Goal: Task Accomplishment & Management: Use online tool/utility

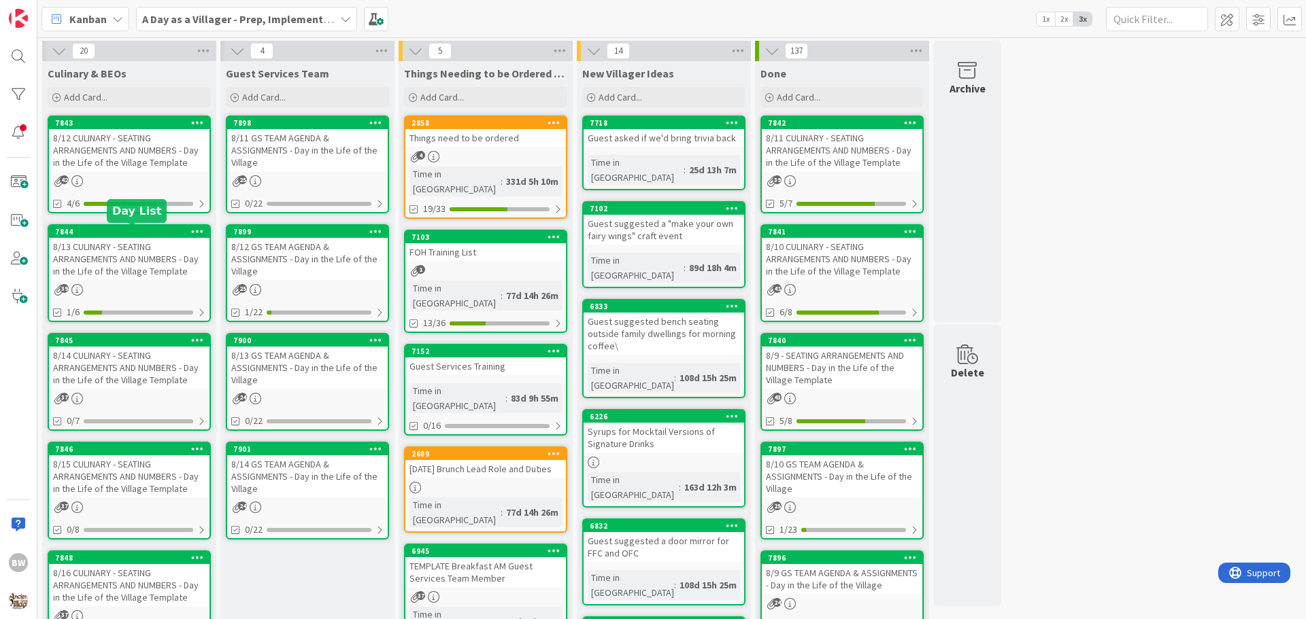
click at [131, 231] on div "7844" at bounding box center [132, 232] width 154 height 10
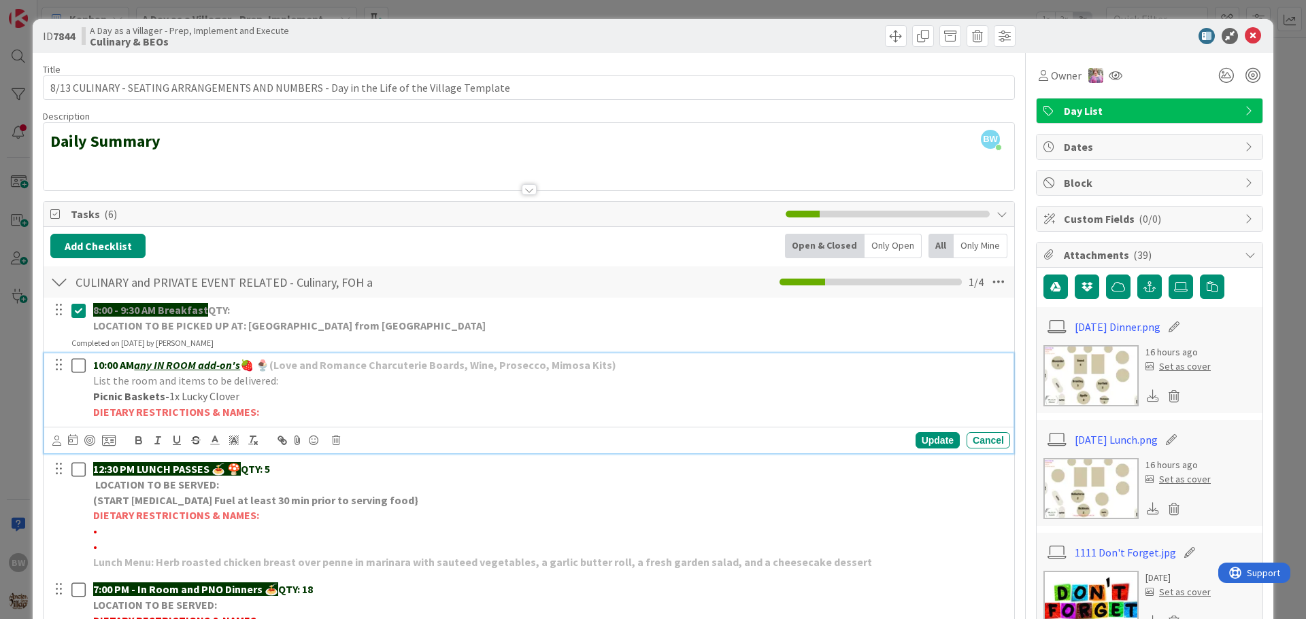
drag, startPoint x: 254, startPoint y: 397, endPoint x: 227, endPoint y: 402, distance: 27.6
click at [227, 402] on p "Picnic Baskets- 1x Lucky Clover" at bounding box center [548, 397] width 911 height 16
click at [258, 399] on p "Picnic Baskets- 1x Lucky Clover" at bounding box center [548, 397] width 911 height 16
click at [923, 444] on div "Update" at bounding box center [937, 440] width 44 height 16
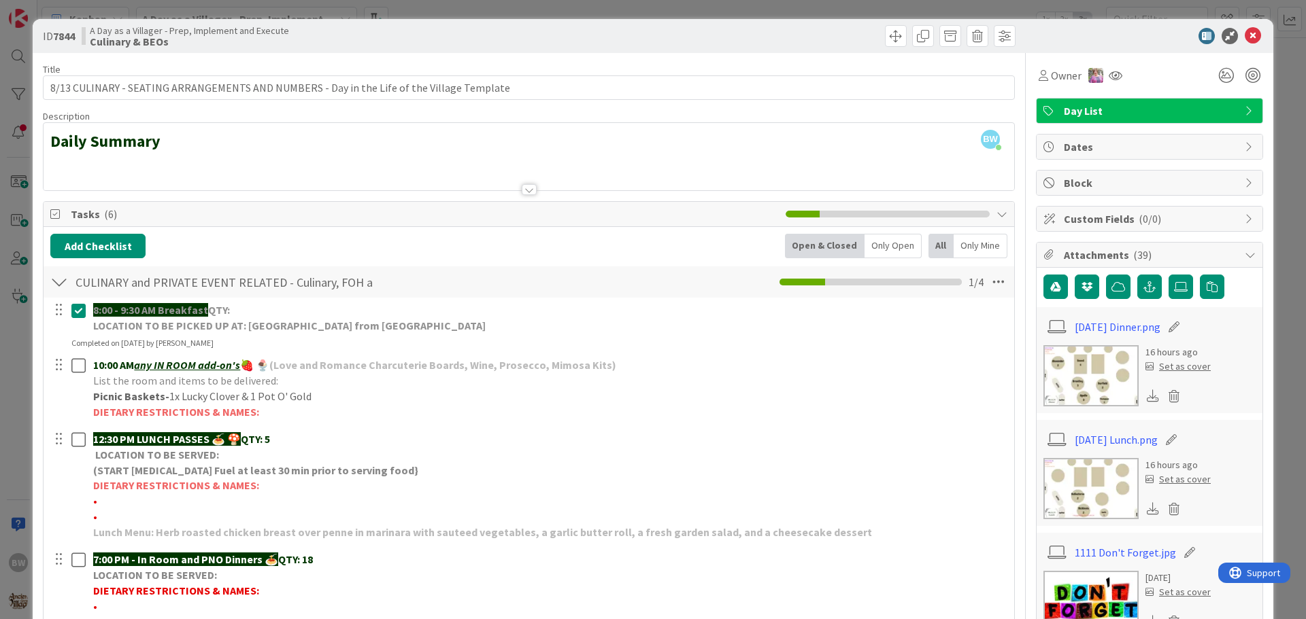
click at [522, 190] on div at bounding box center [529, 189] width 15 height 11
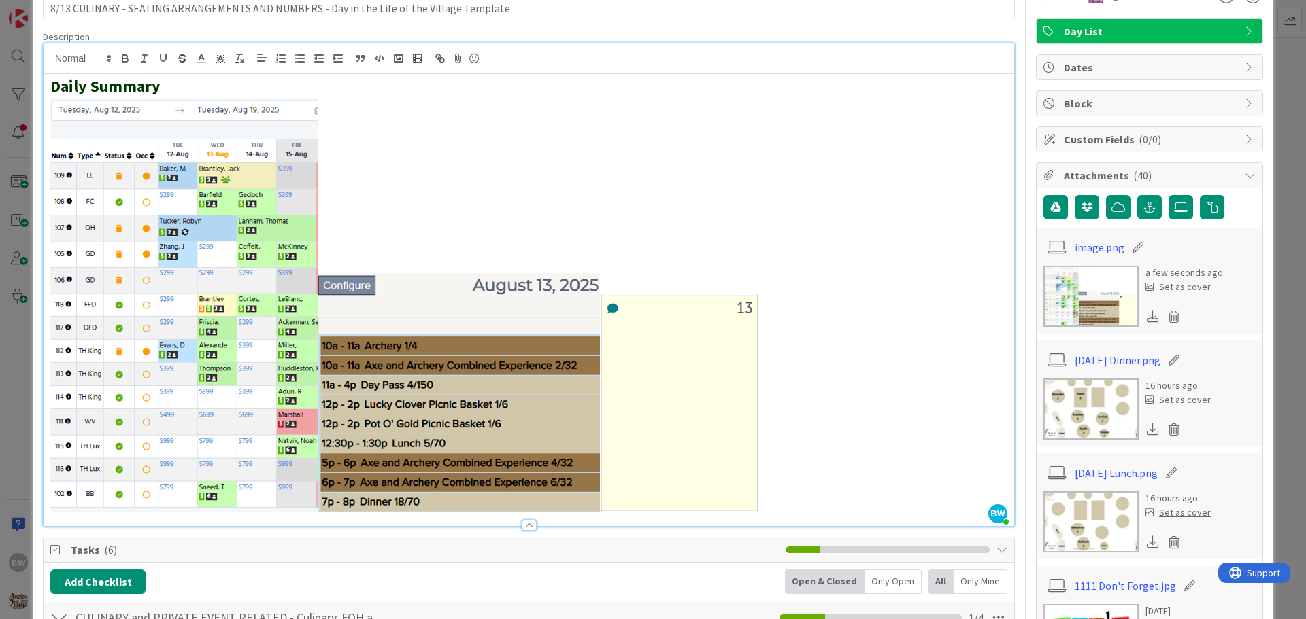
scroll to position [272, 0]
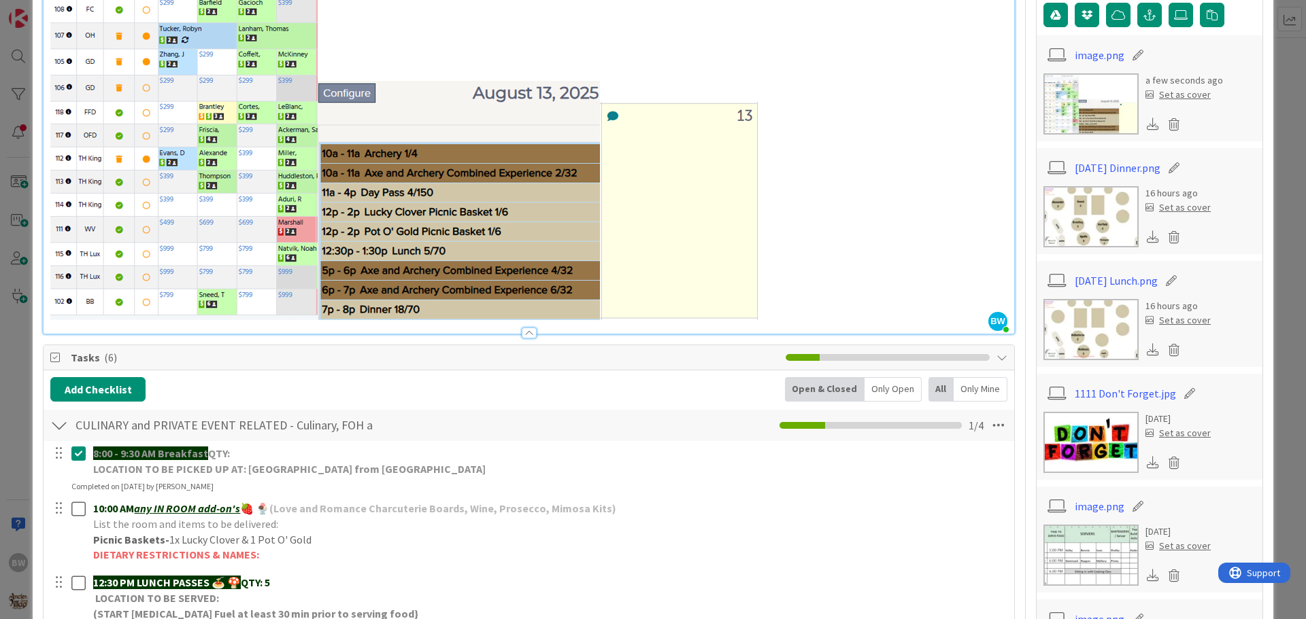
click at [651, 369] on div "Tasks ( 6 )" at bounding box center [529, 357] width 970 height 25
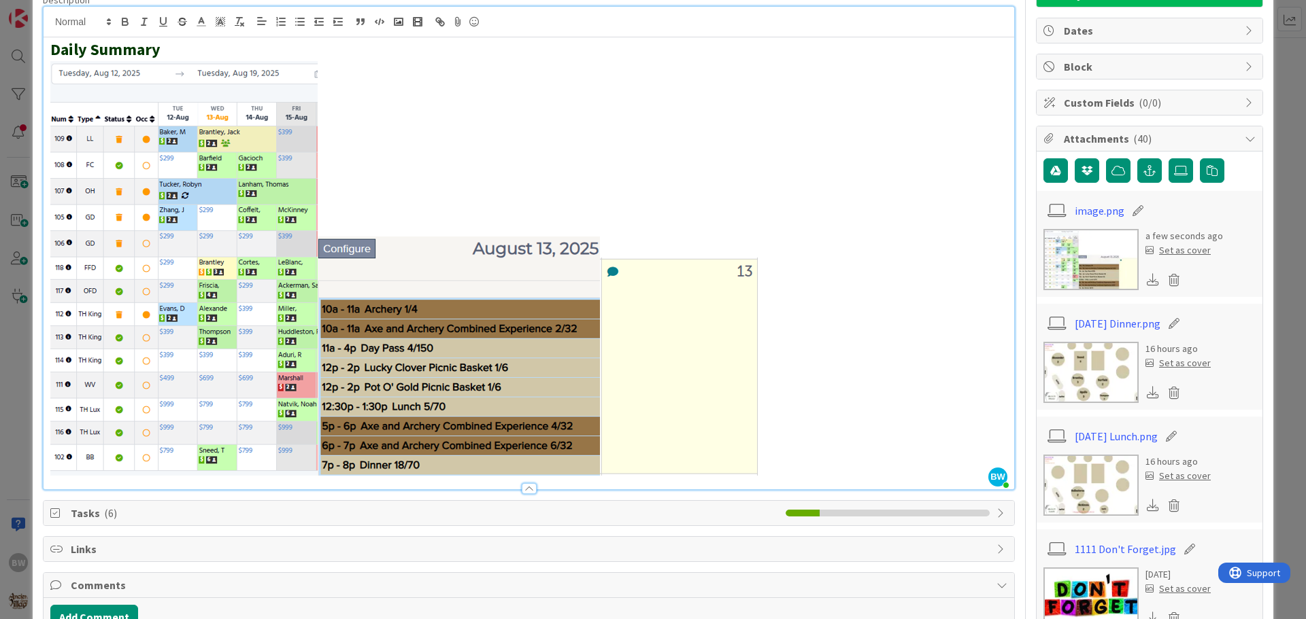
scroll to position [0, 0]
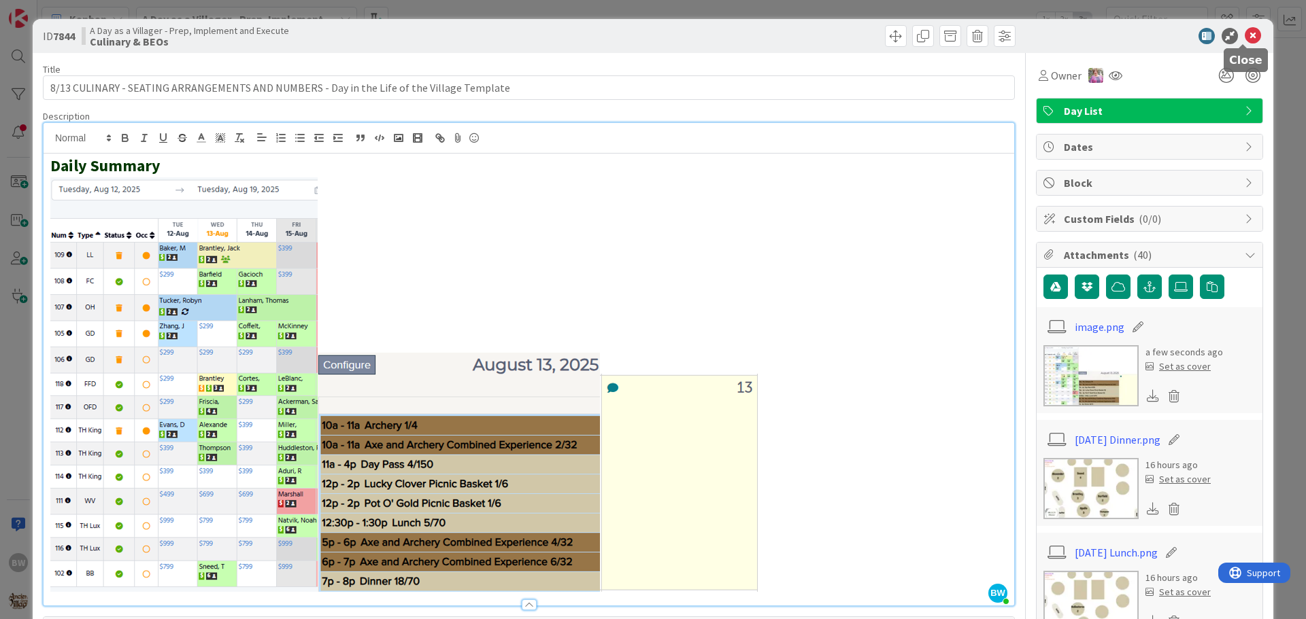
click at [1246, 34] on icon at bounding box center [1252, 36] width 16 height 16
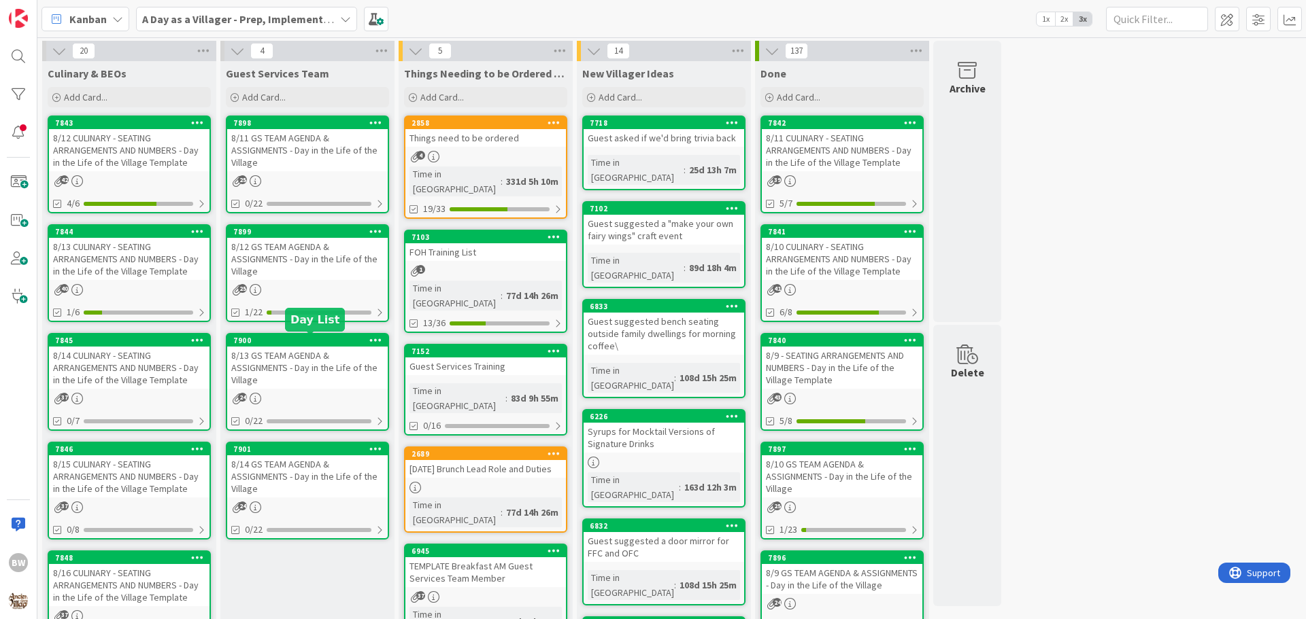
click at [303, 341] on div "7900" at bounding box center [310, 341] width 154 height 10
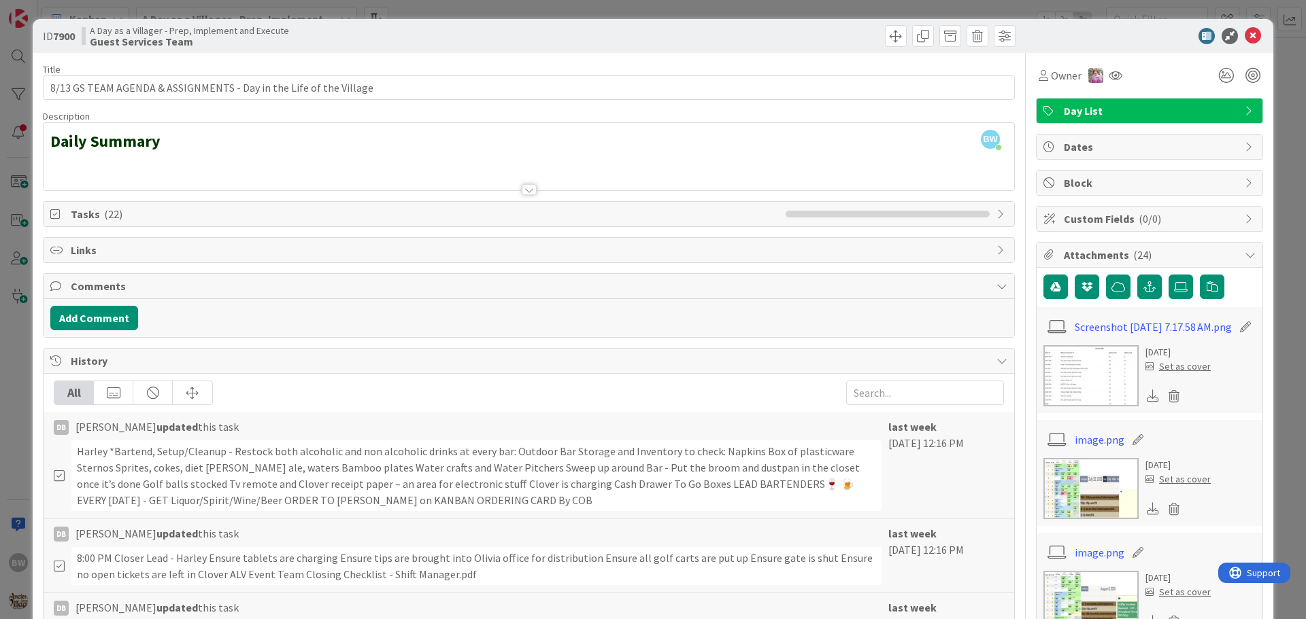
click at [524, 189] on div at bounding box center [529, 189] width 15 height 11
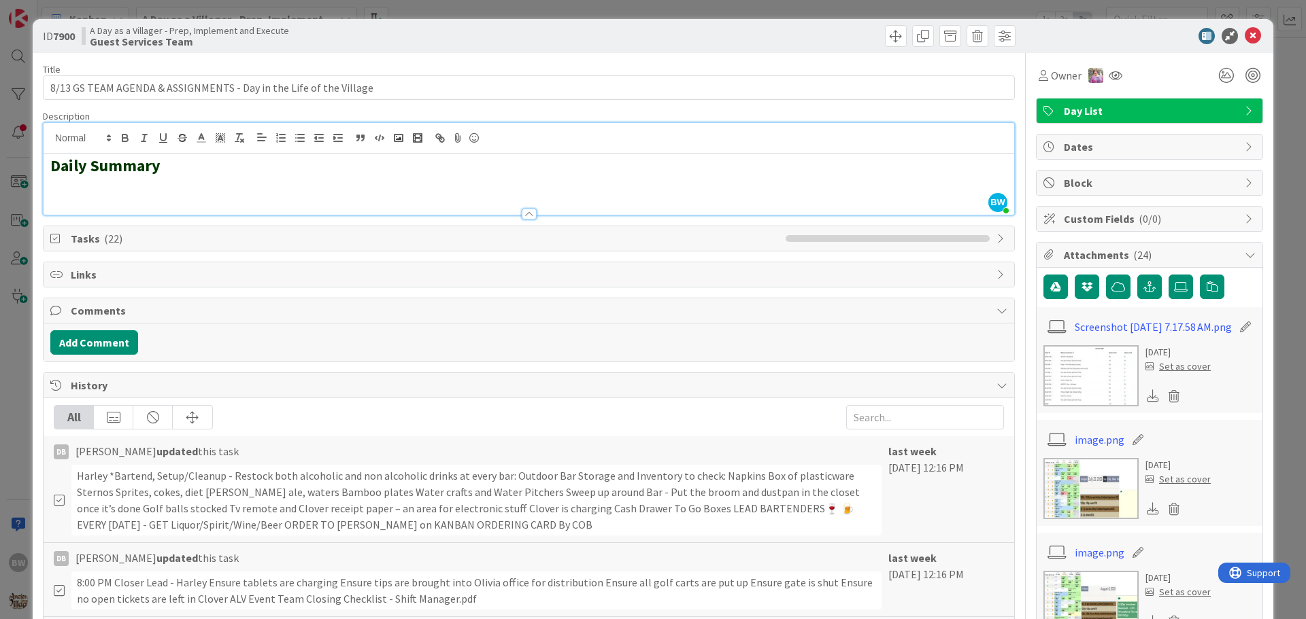
drag, startPoint x: 53, startPoint y: 189, endPoint x: 171, endPoint y: 171, distance: 119.6
click at [171, 171] on h2 "Daily Summary" at bounding box center [528, 166] width 957 height 20
click at [123, 201] on div at bounding box center [529, 208] width 970 height 14
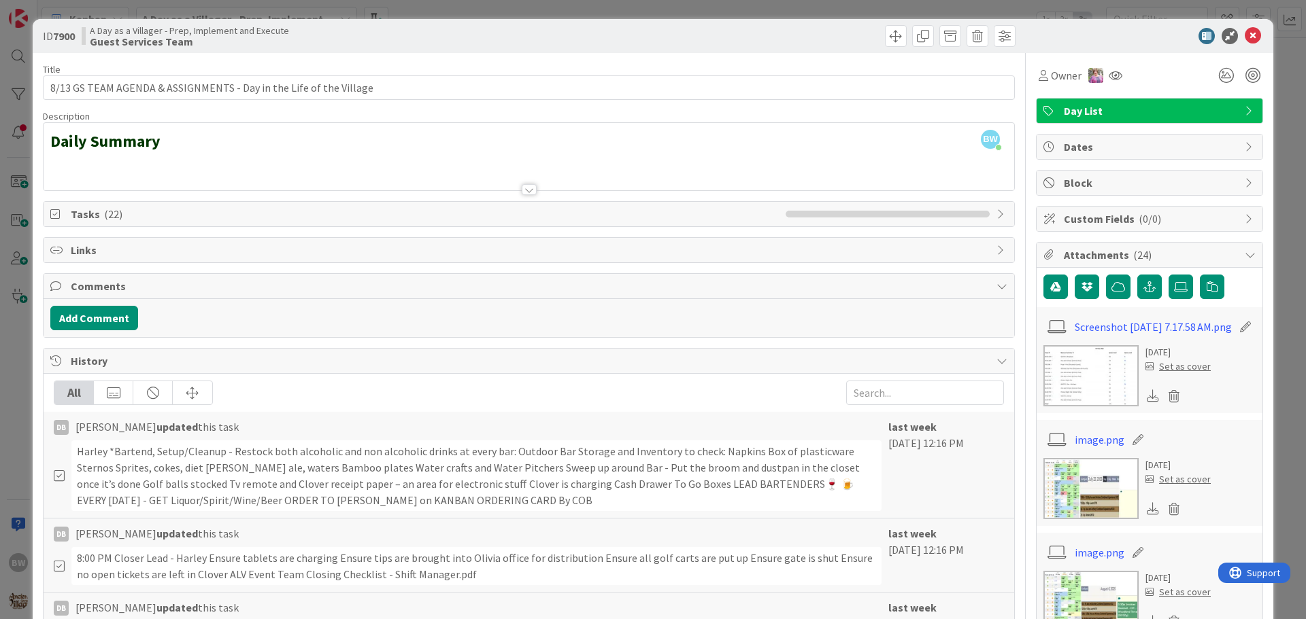
click at [65, 177] on div at bounding box center [529, 173] width 970 height 35
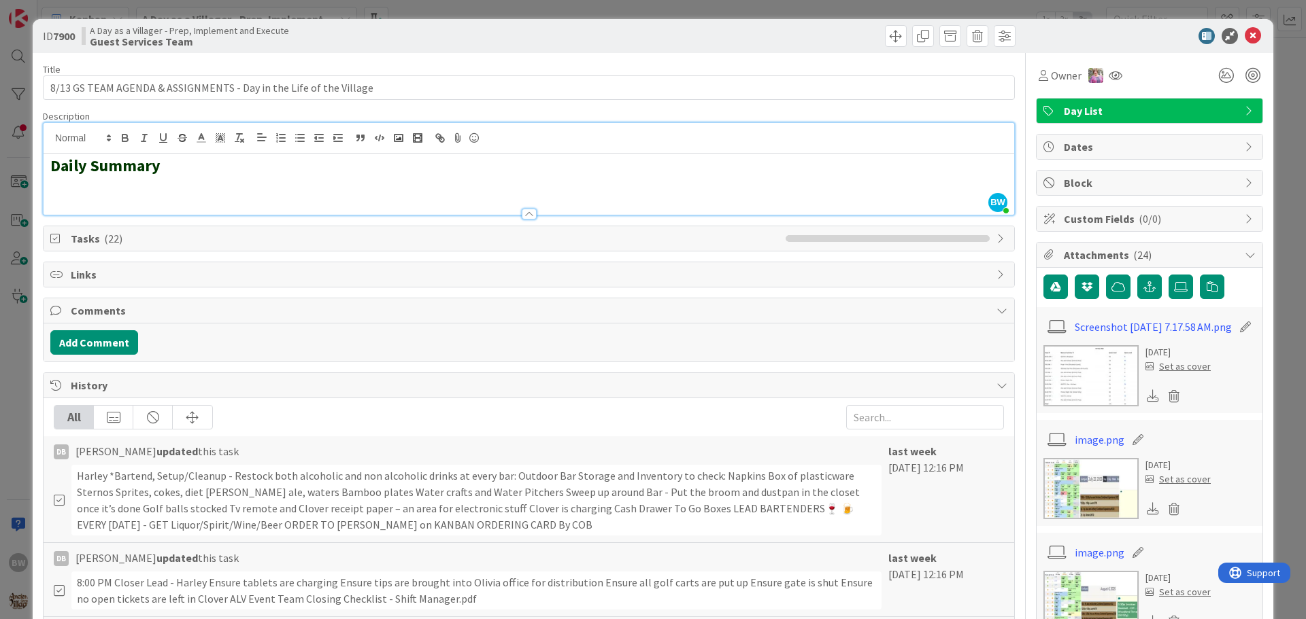
click at [58, 182] on div "Daily Summary" at bounding box center [529, 184] width 970 height 61
click at [174, 165] on h2 "Daily Summary" at bounding box center [528, 166] width 957 height 20
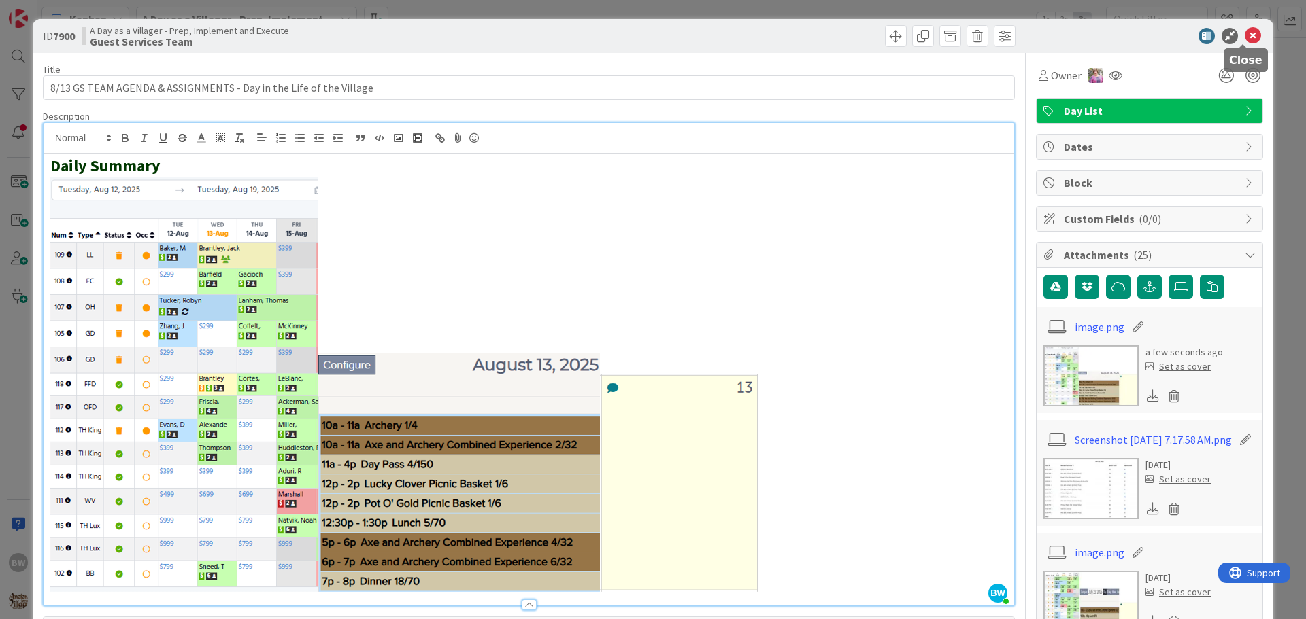
click at [1244, 31] on icon at bounding box center [1252, 36] width 16 height 16
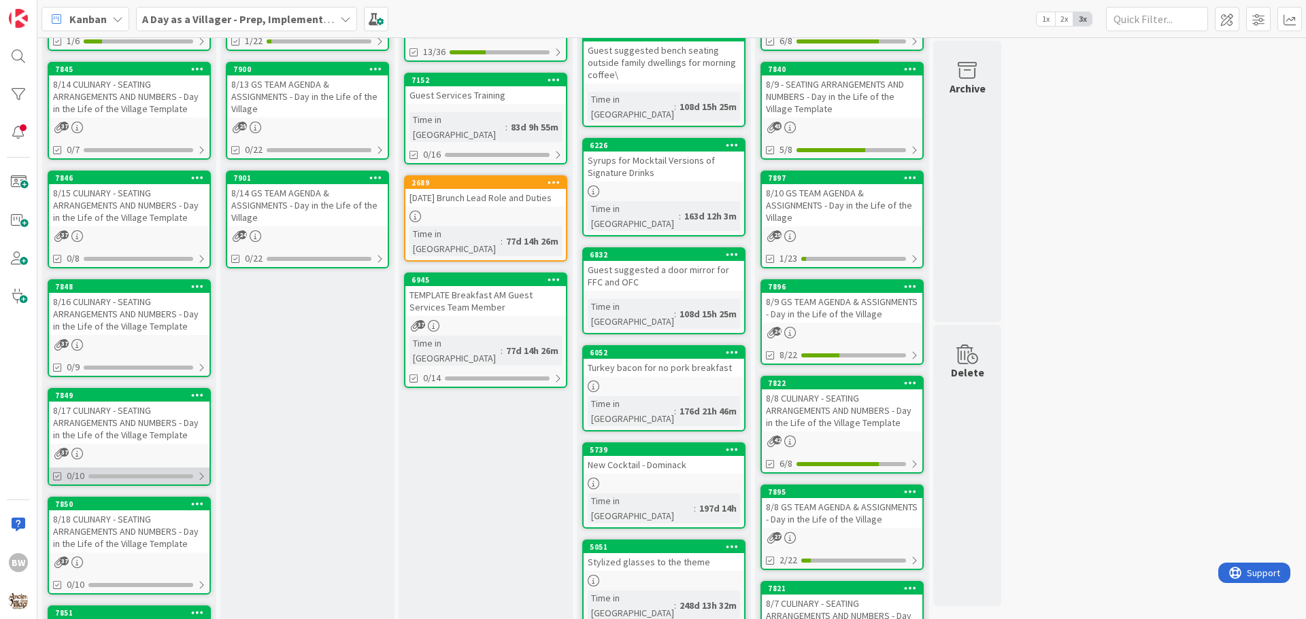
scroll to position [272, 0]
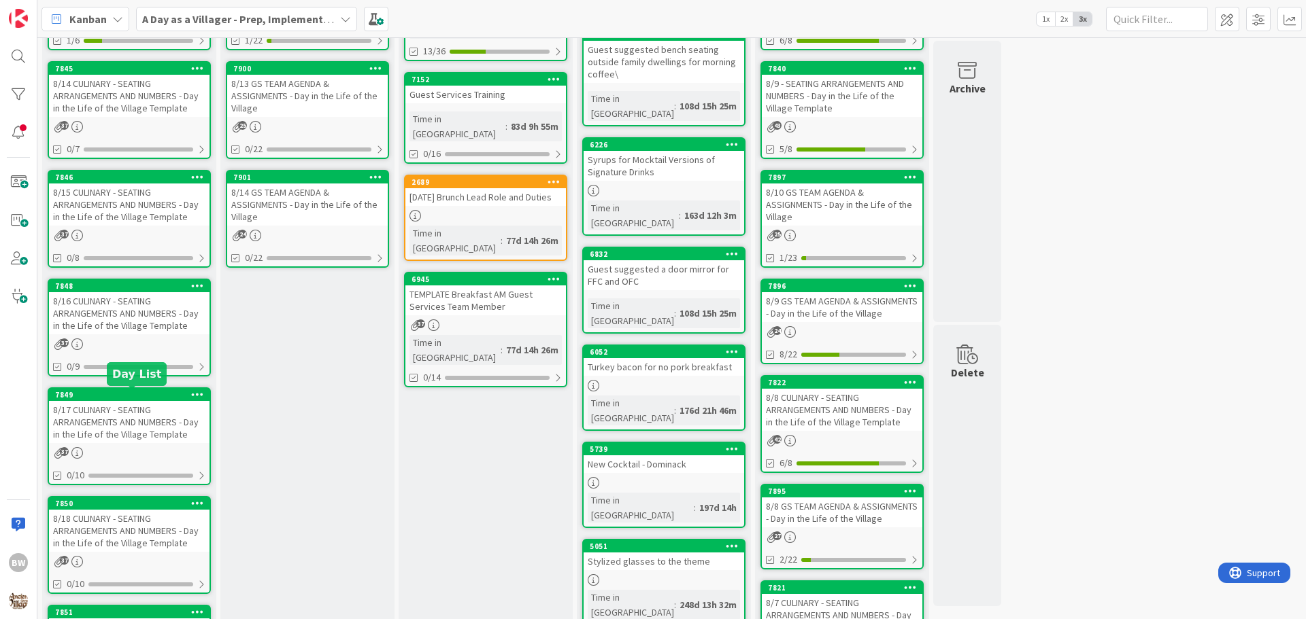
click at [114, 395] on div "7849" at bounding box center [132, 395] width 154 height 10
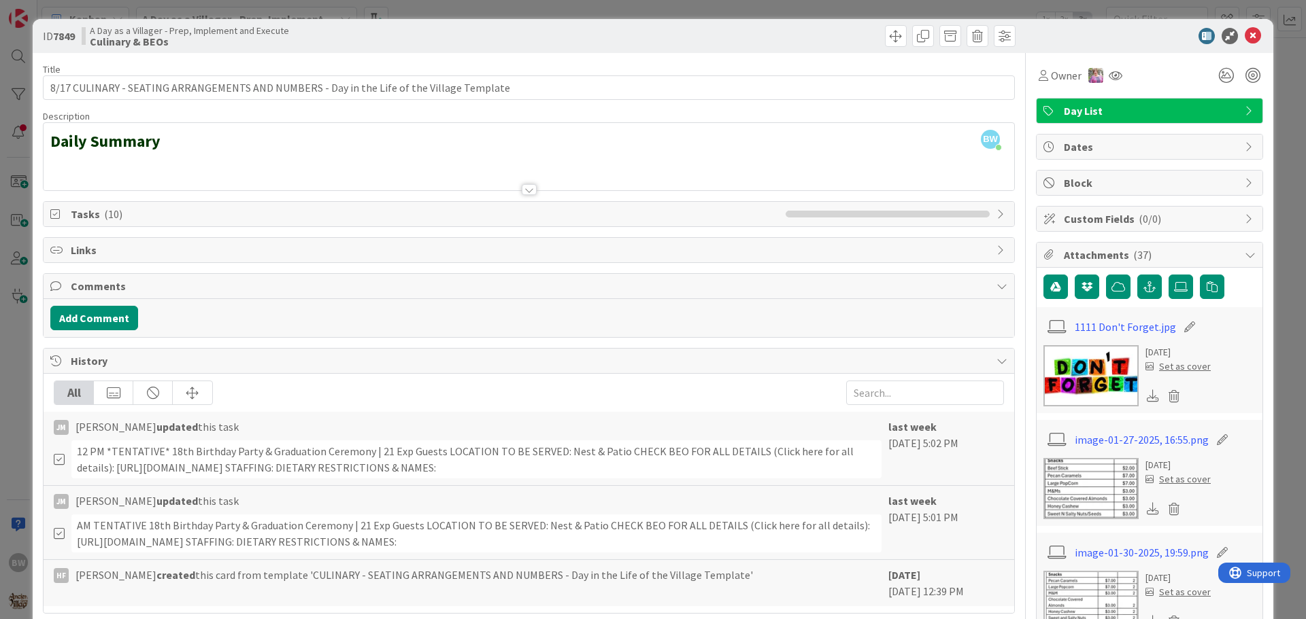
click at [985, 215] on div "Tasks ( 10 )" at bounding box center [529, 214] width 970 height 24
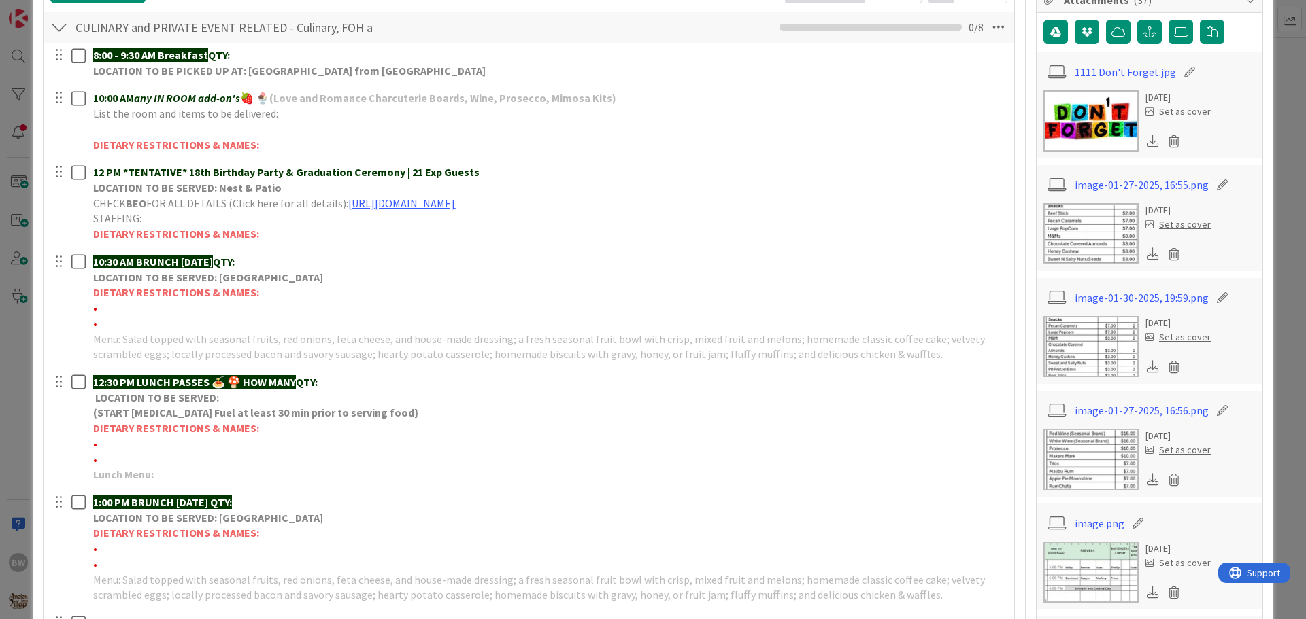
scroll to position [204, 0]
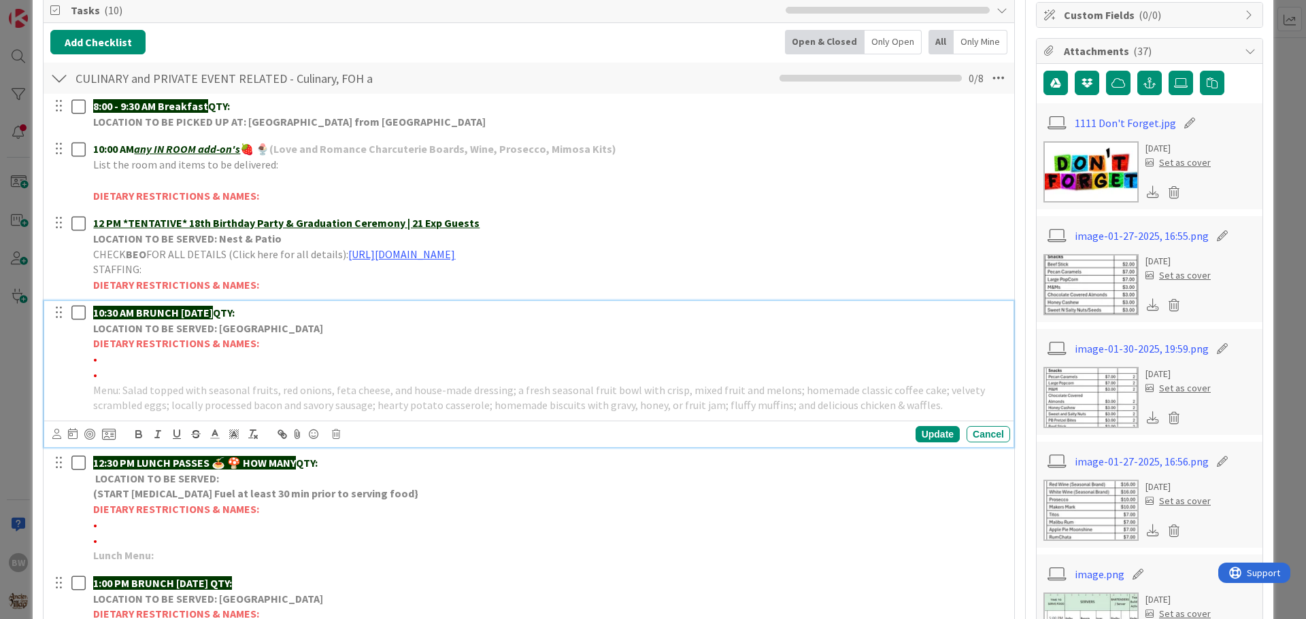
click at [284, 313] on p "10:30 AM BRUNCH [DATE] QTY:" at bounding box center [548, 313] width 911 height 16
